Goal: Task Accomplishment & Management: Manage account settings

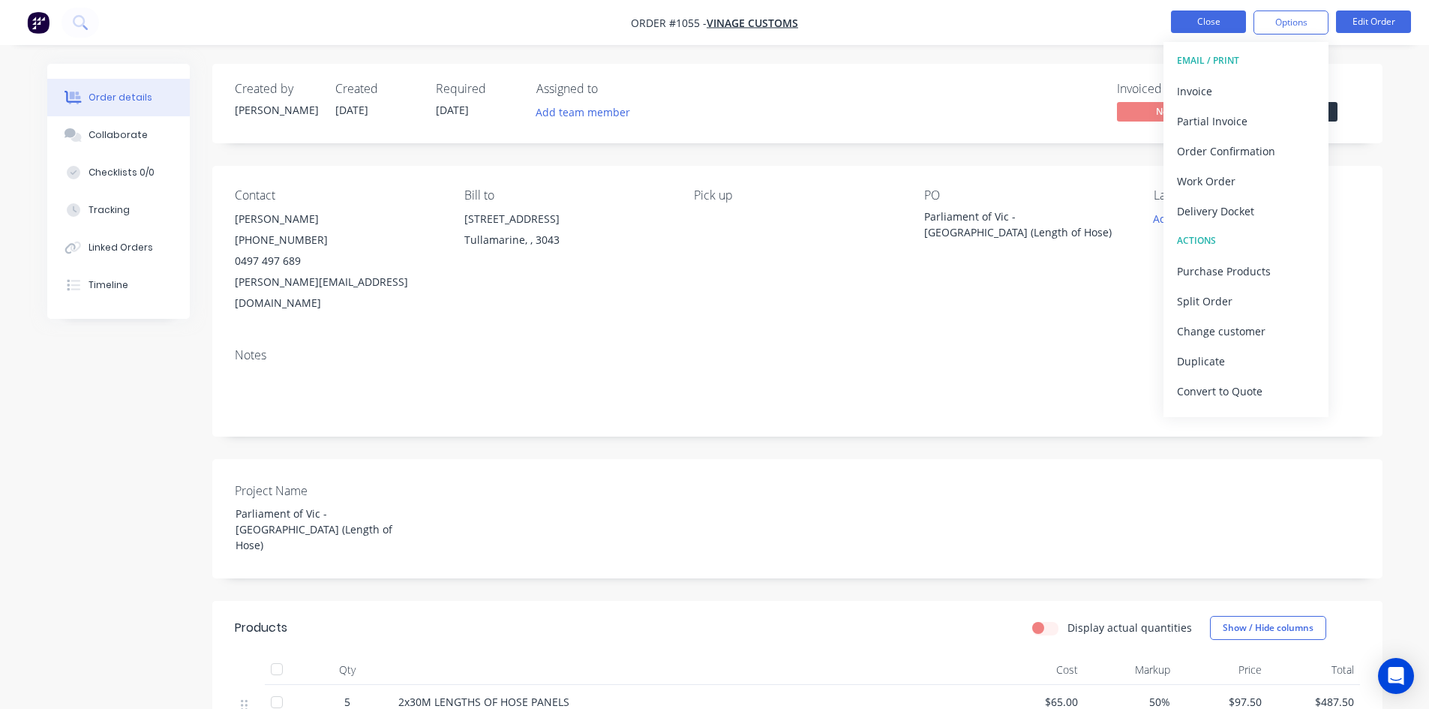
click at [1219, 30] on button "Close" at bounding box center [1208, 22] width 75 height 23
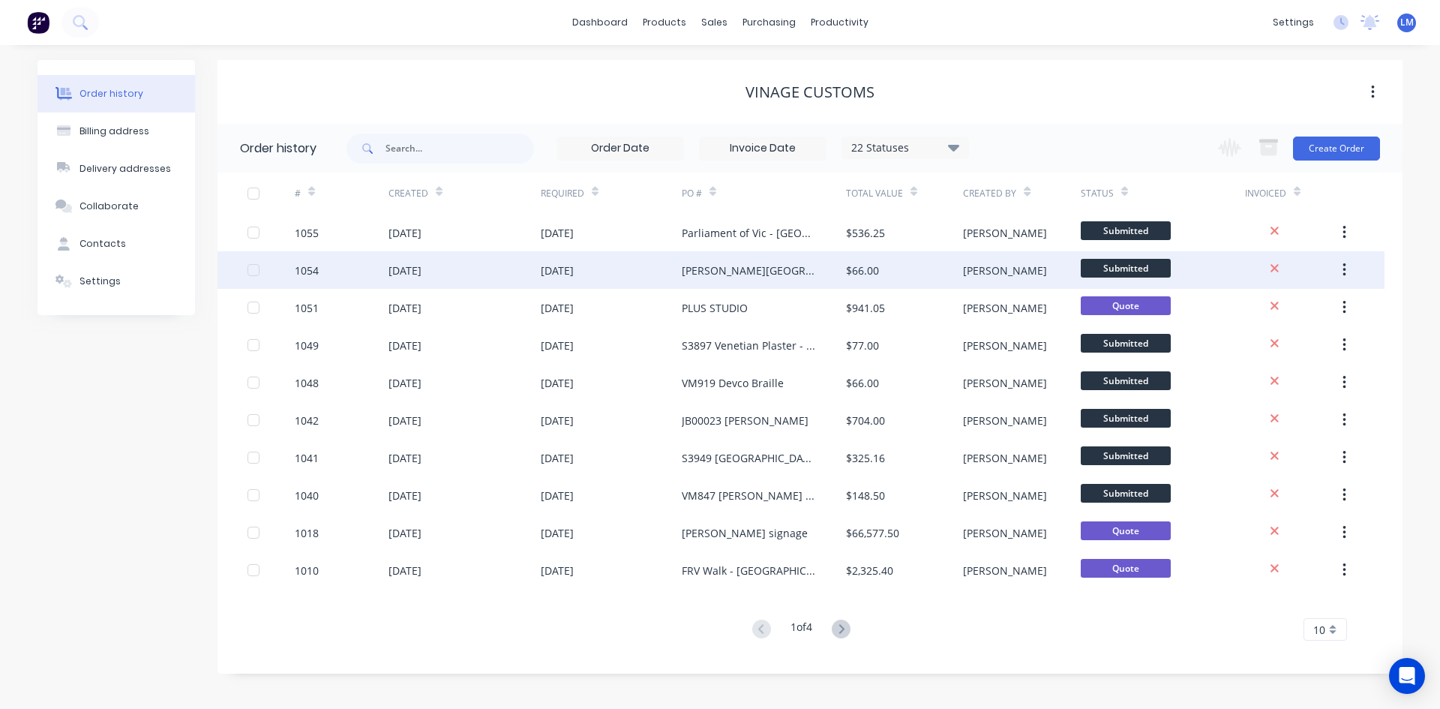
click at [765, 267] on div "[PERSON_NAME][GEOGRAPHIC_DATA]" at bounding box center [764, 270] width 164 height 38
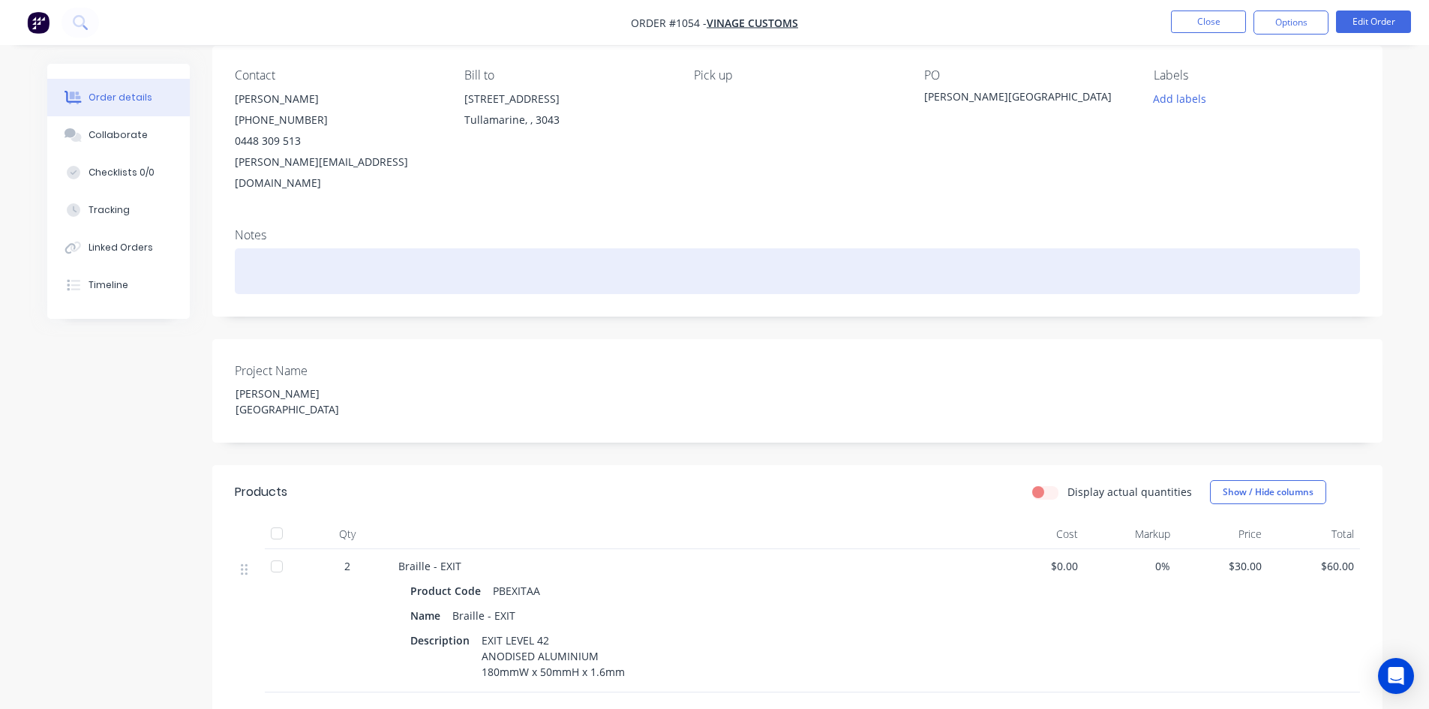
scroll to position [75, 0]
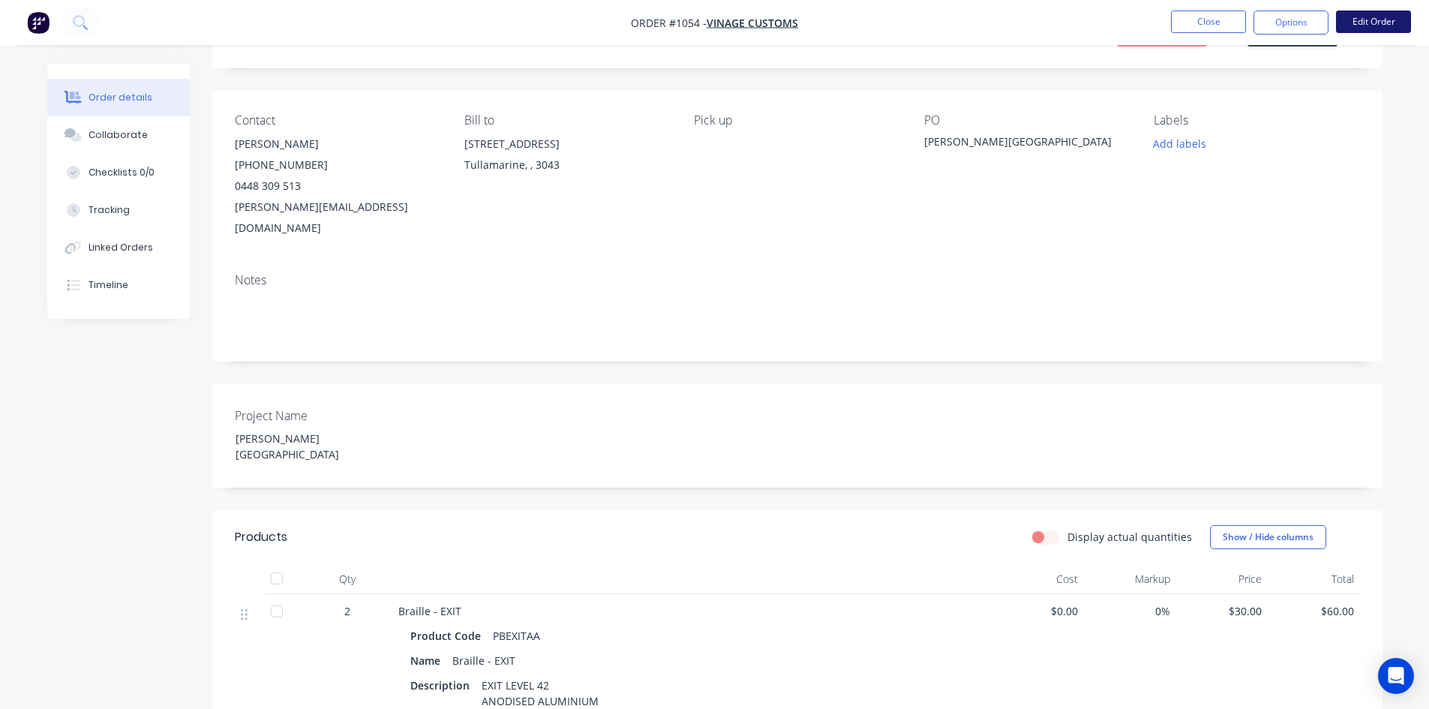
click at [1370, 24] on button "Edit Order" at bounding box center [1373, 22] width 75 height 23
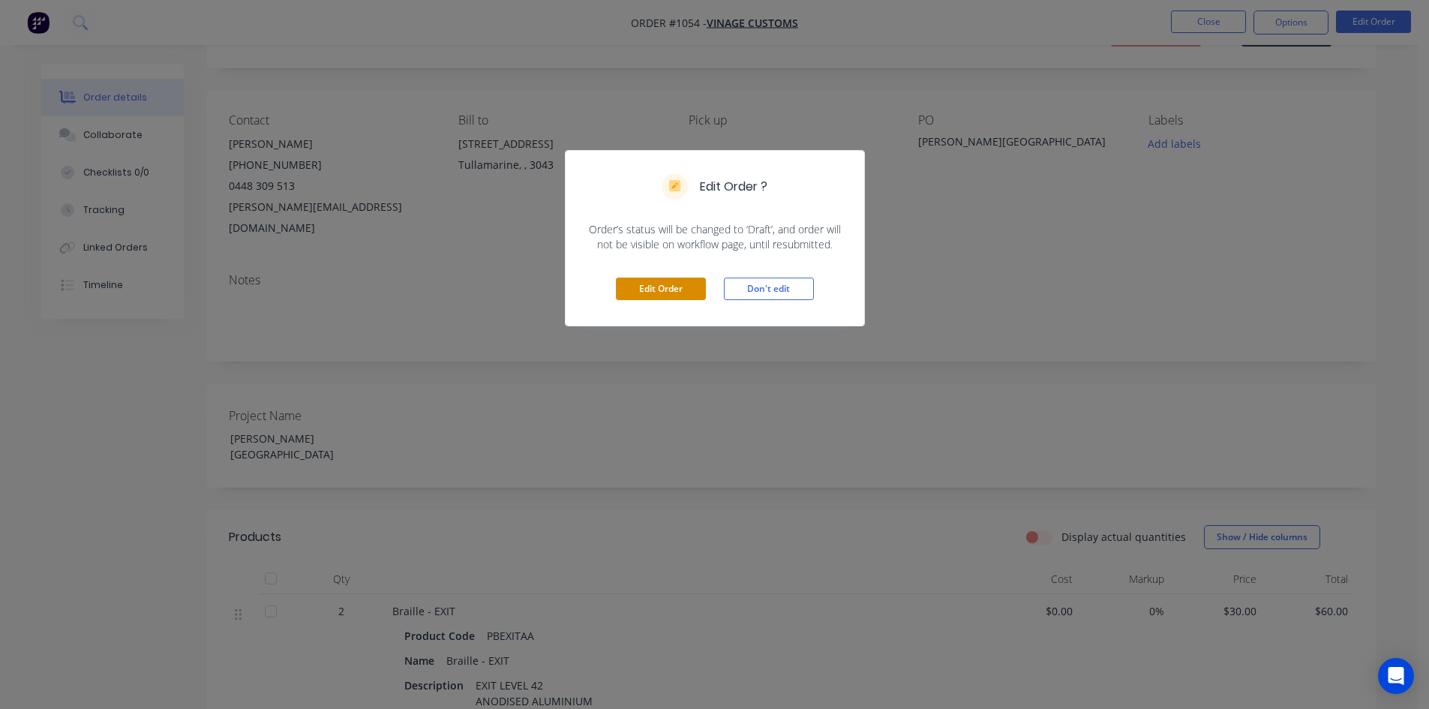
click at [672, 286] on button "Edit Order" at bounding box center [661, 289] width 90 height 23
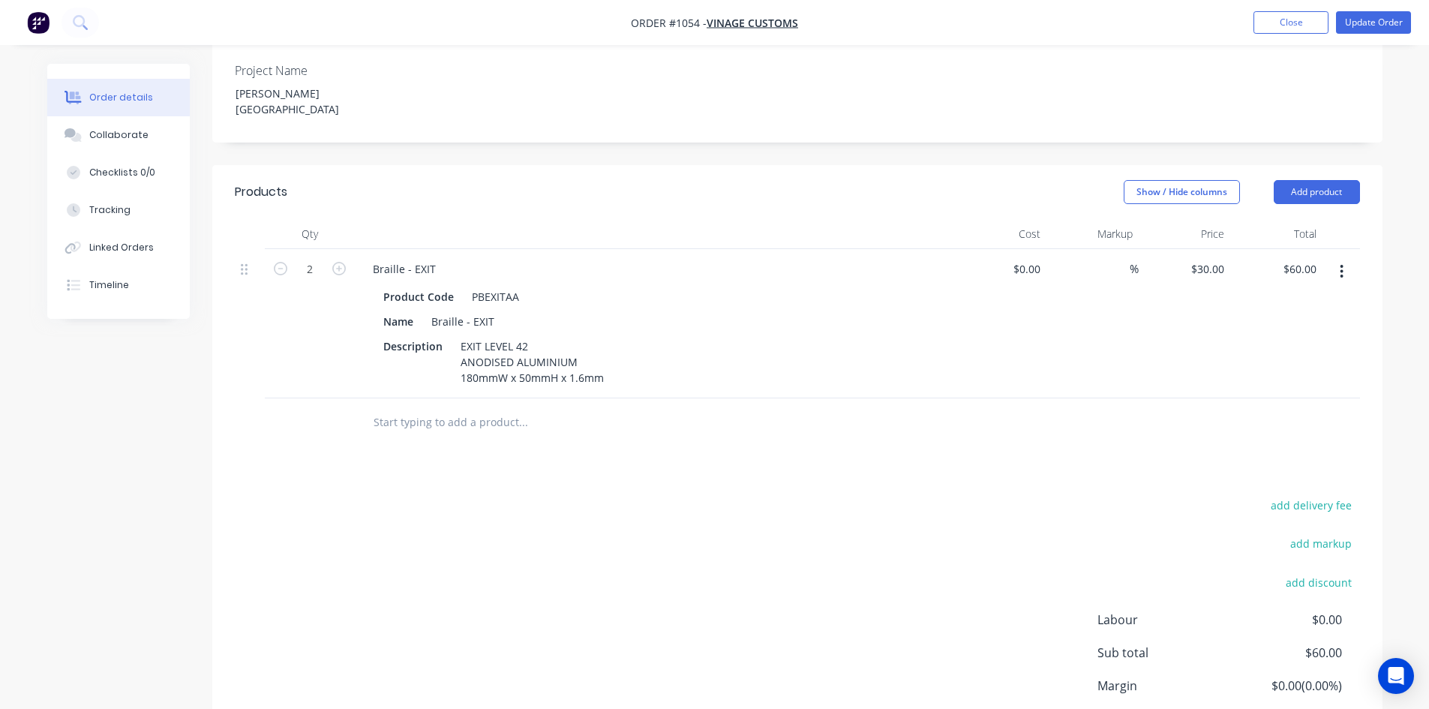
scroll to position [450, 0]
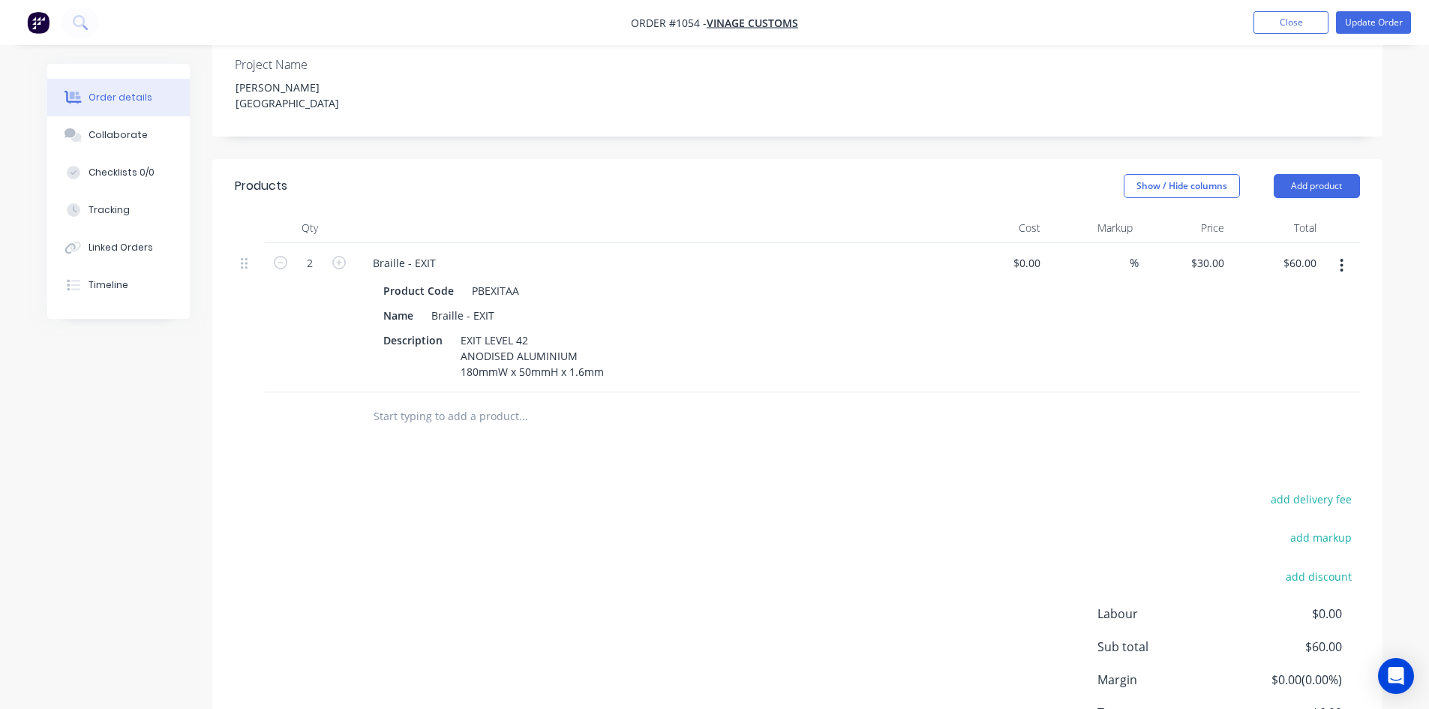
click at [464, 401] on input "text" at bounding box center [523, 416] width 300 height 30
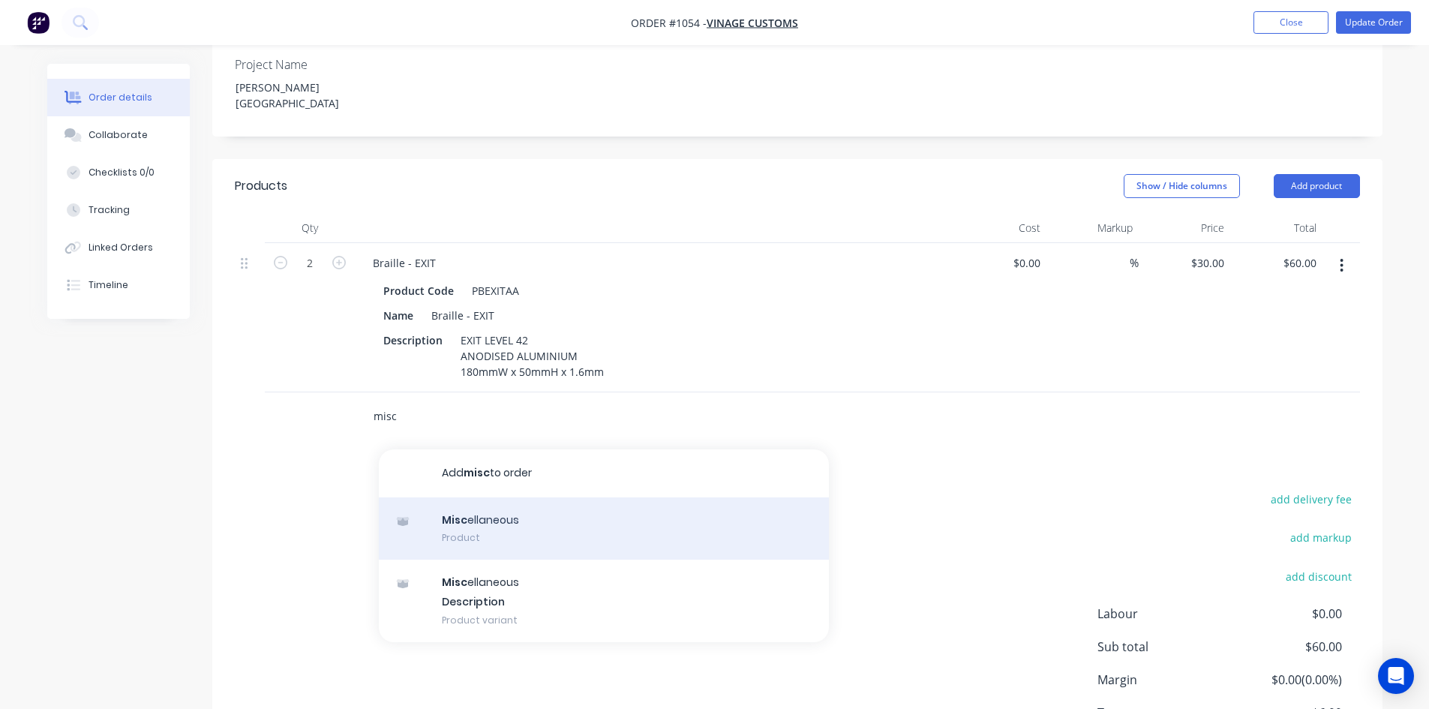
type input "misc"
click at [498, 497] on div "Misc ellaneous Product" at bounding box center [604, 528] width 450 height 63
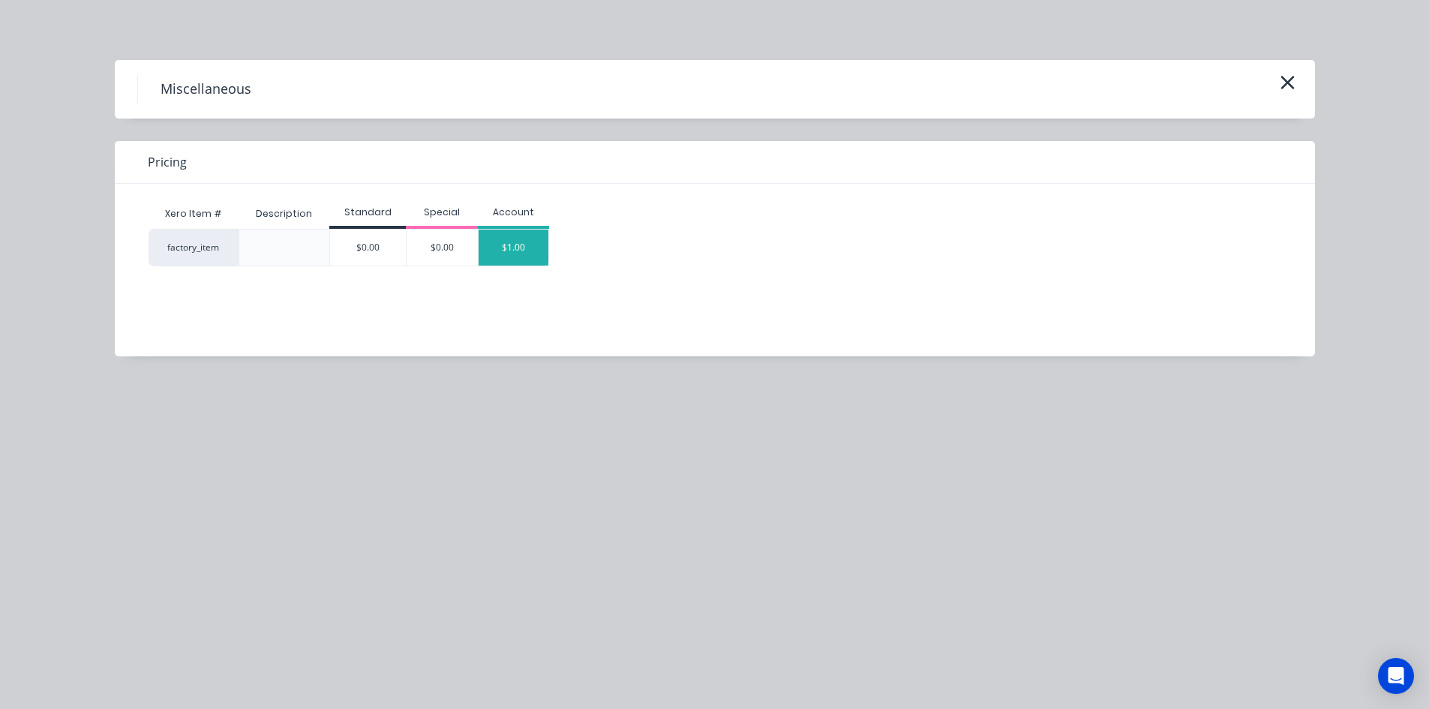
click at [509, 247] on div "$1.00" at bounding box center [514, 248] width 71 height 36
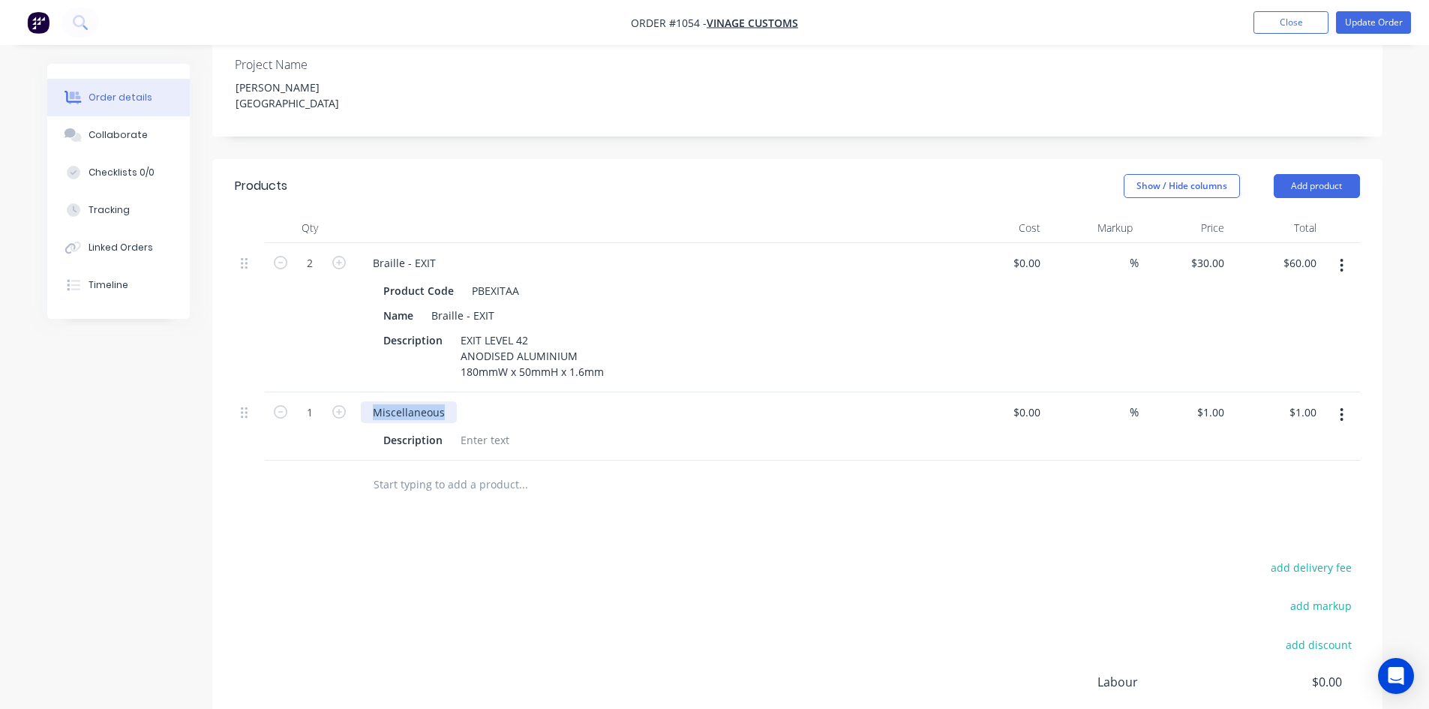
drag, startPoint x: 441, startPoint y: 350, endPoint x: 360, endPoint y: 359, distance: 81.6
click at [361, 401] on div "Miscellaneous" at bounding box center [409, 412] width 96 height 22
click at [477, 429] on div at bounding box center [485, 440] width 61 height 22
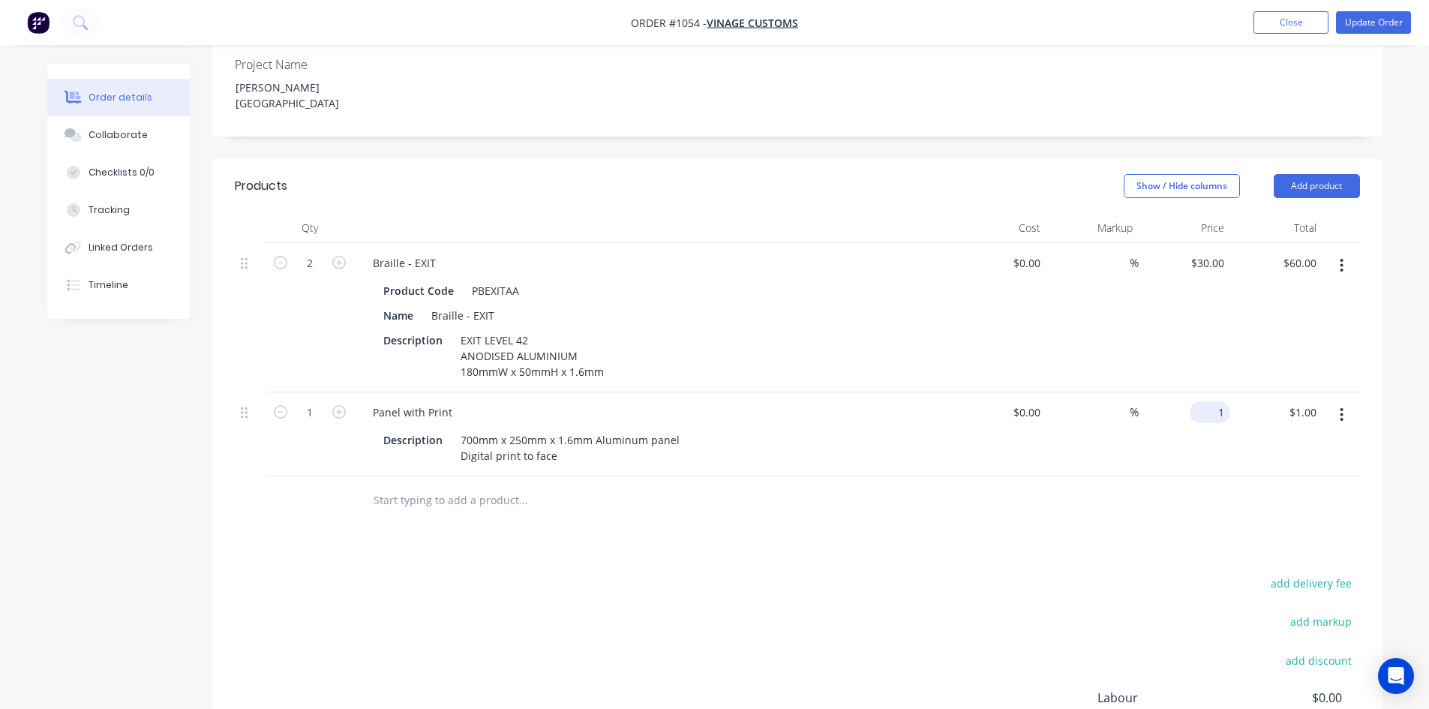
click at [1208, 392] on div "1 $1.00" at bounding box center [1185, 434] width 92 height 84
type input "$70.00"
click at [1090, 485] on div "Products Show / Hide columns Add product Qty Cost Markup Price Total 2 Braille …" at bounding box center [797, 522] width 1170 height 726
click at [1384, 20] on button "Update Order" at bounding box center [1373, 22] width 75 height 23
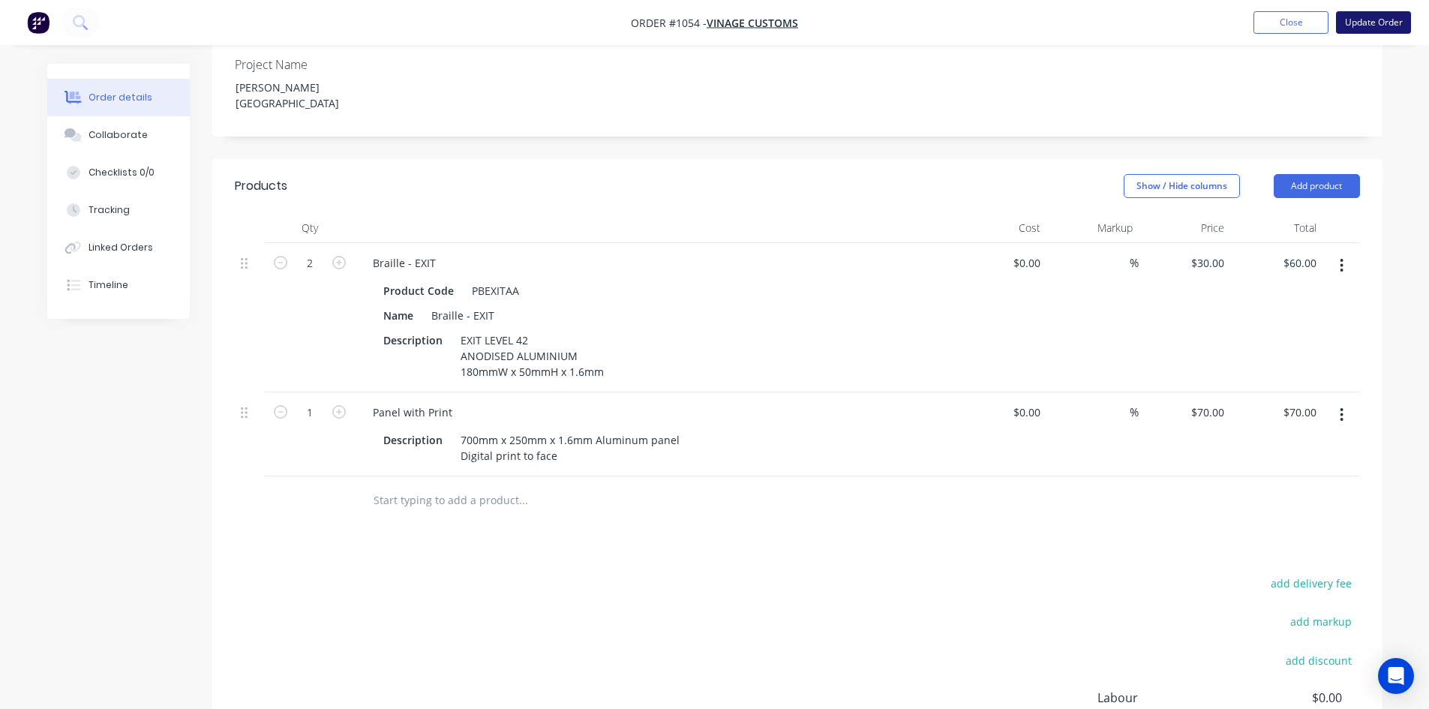
scroll to position [0, 0]
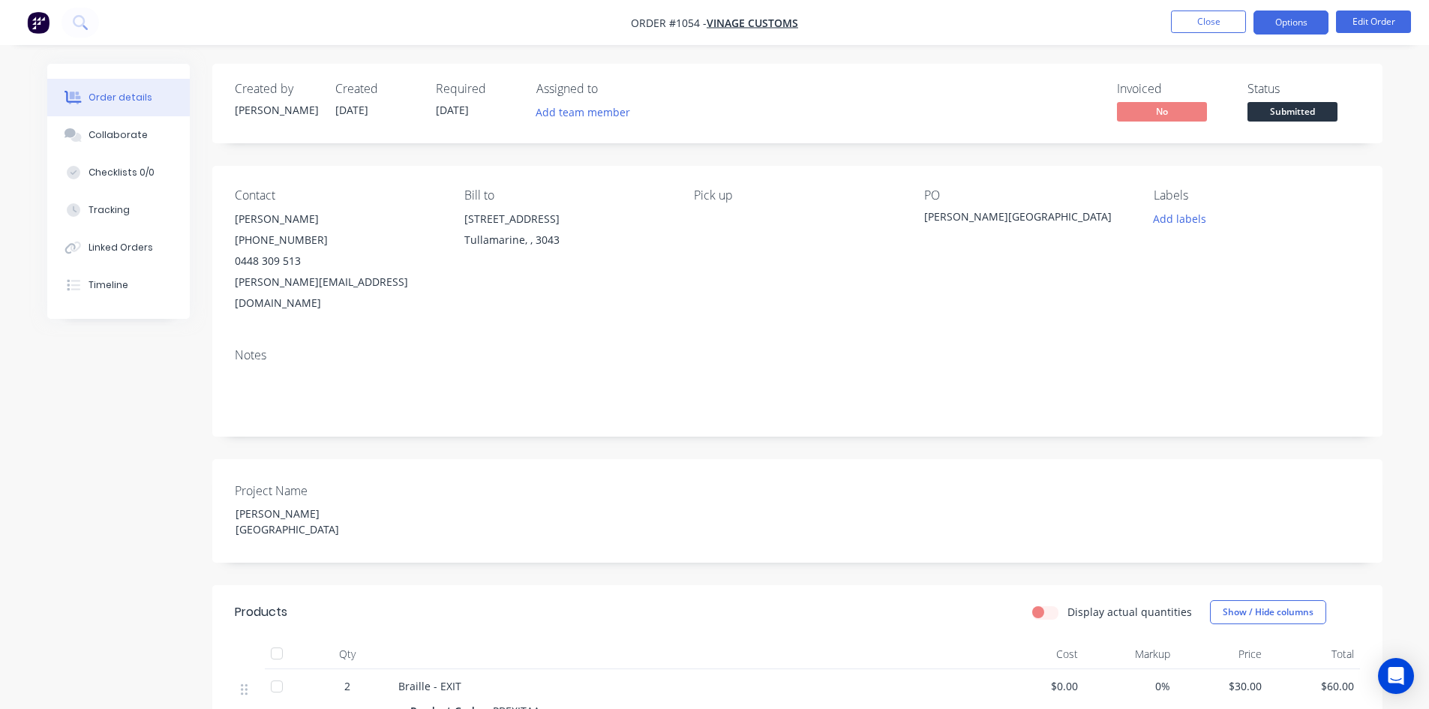
click at [1284, 24] on button "Options" at bounding box center [1290, 23] width 75 height 24
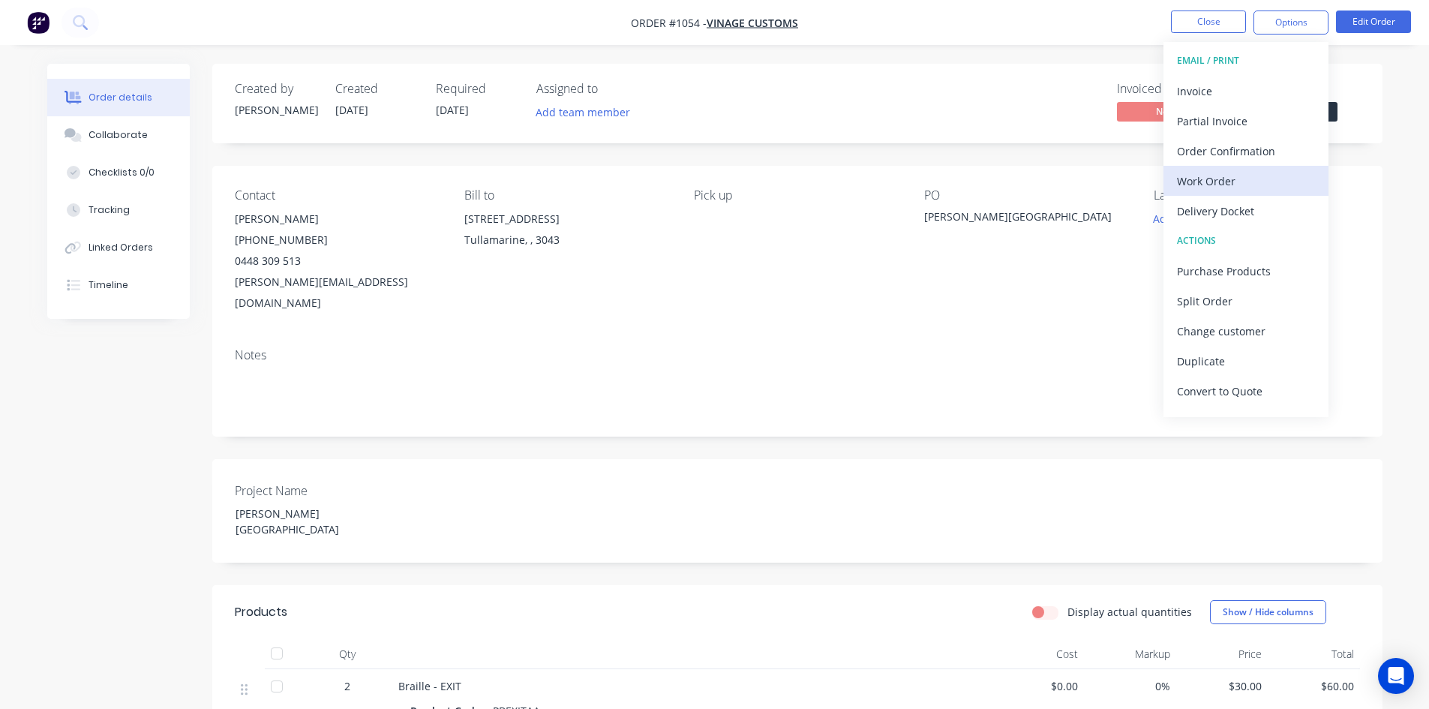
click at [1257, 182] on div "Work Order" at bounding box center [1246, 181] width 138 height 22
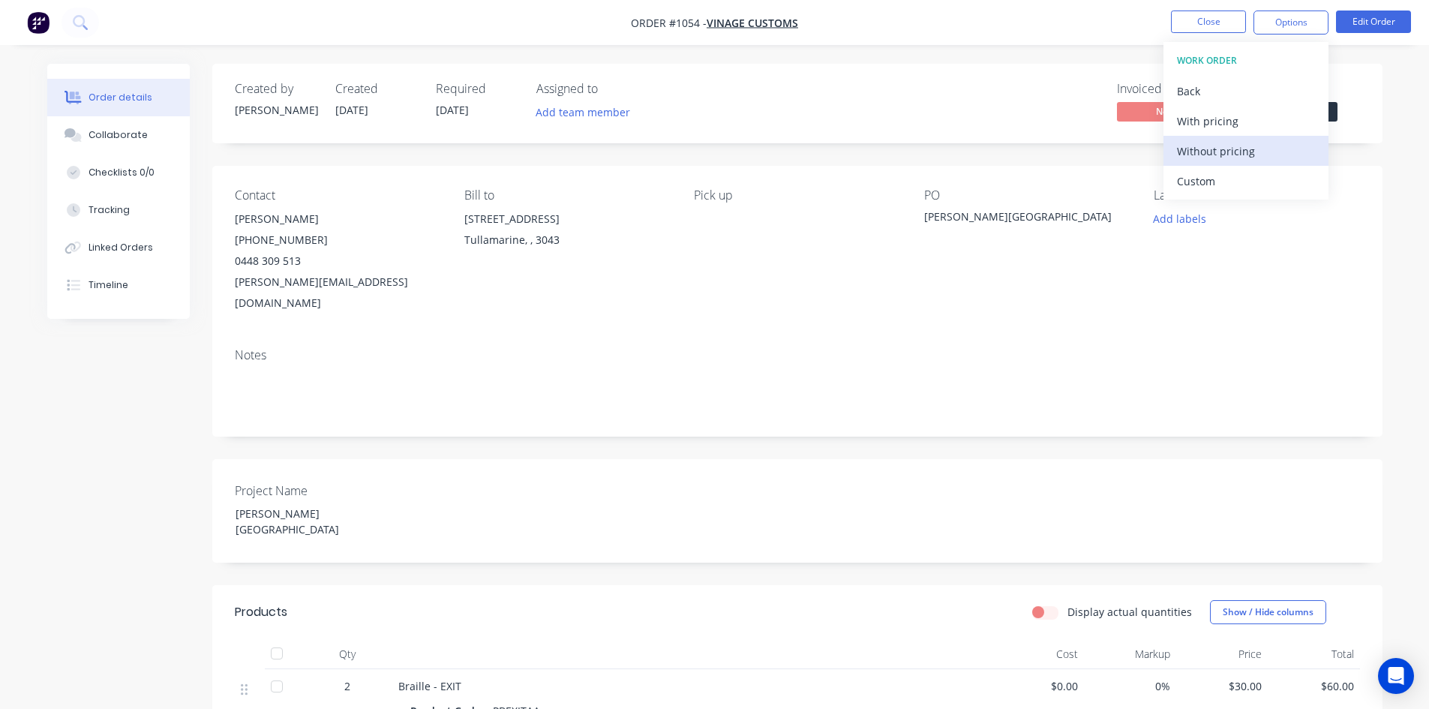
click at [1247, 158] on div "Without pricing" at bounding box center [1246, 151] width 138 height 22
